Goal: Book appointment/travel/reservation

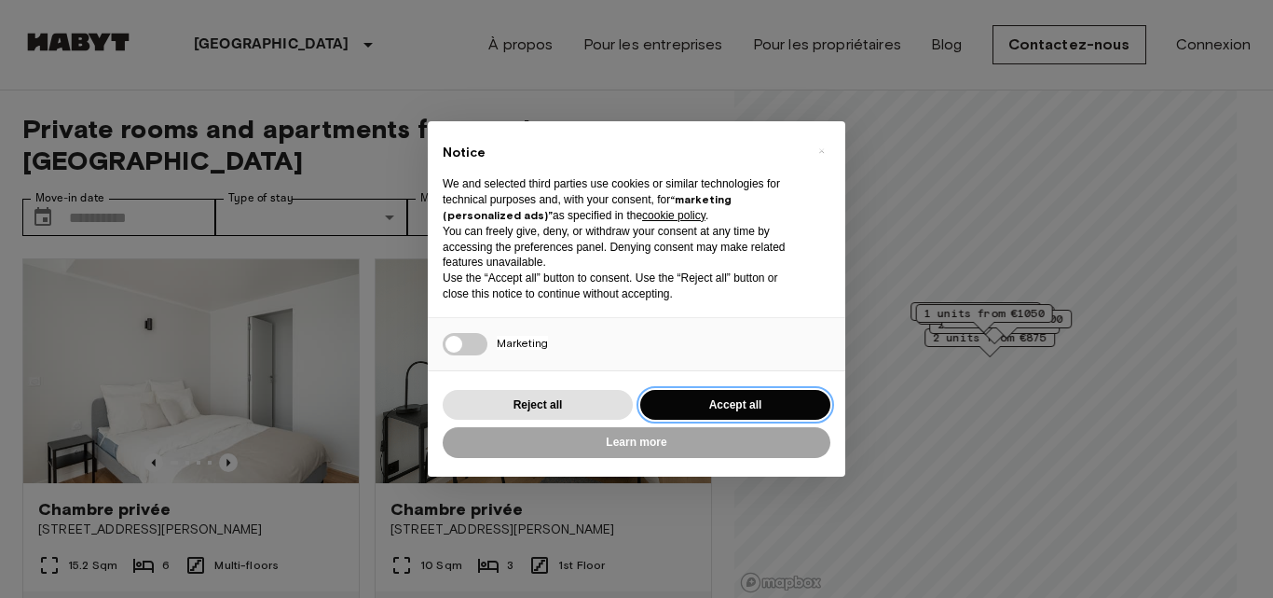
click at [791, 400] on button "Accept all" at bounding box center [735, 405] width 190 height 31
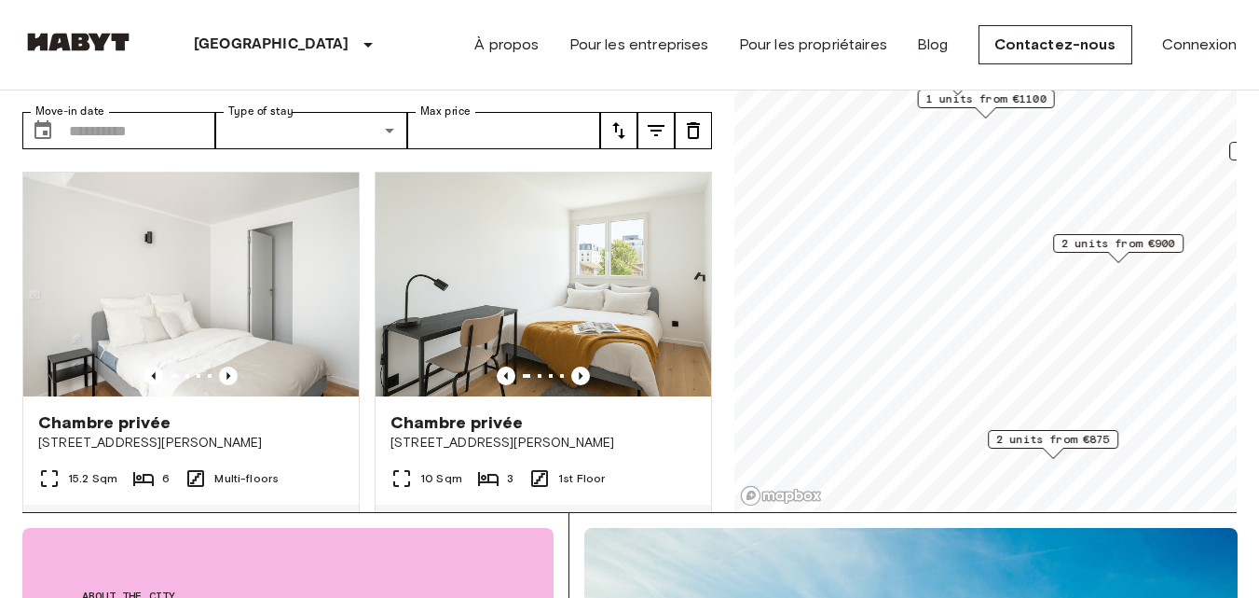
scroll to position [69, 0]
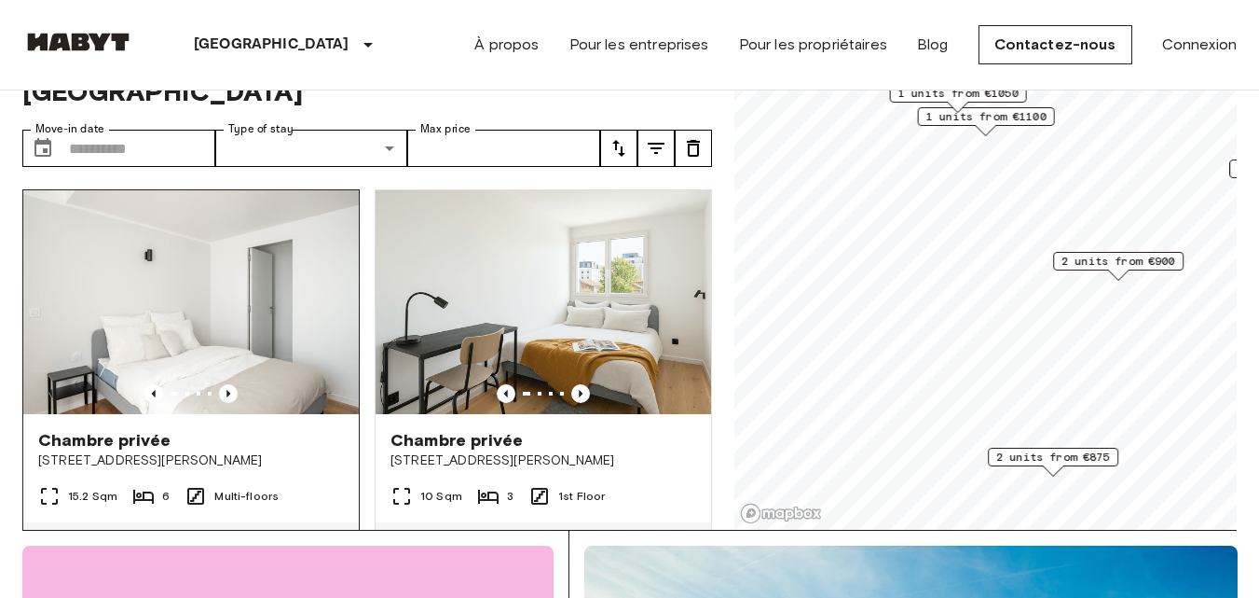
click at [315, 261] on img at bounding box center [191, 302] width 336 height 224
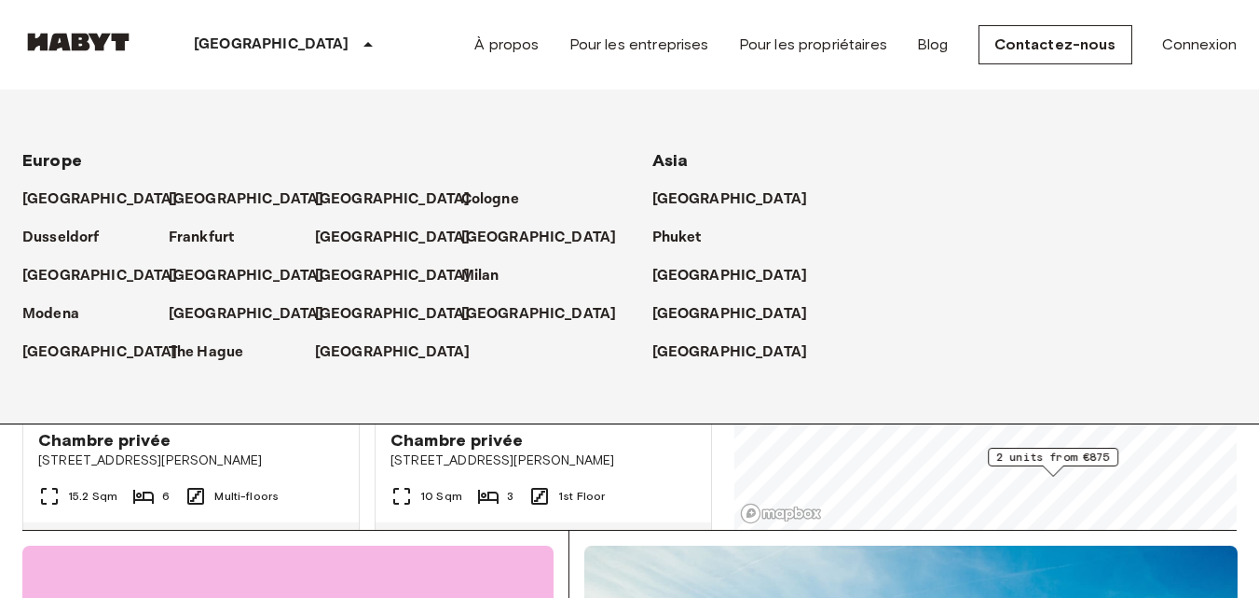
click at [357, 41] on icon at bounding box center [368, 45] width 22 height 22
